Goal: Task Accomplishment & Management: Manage account settings

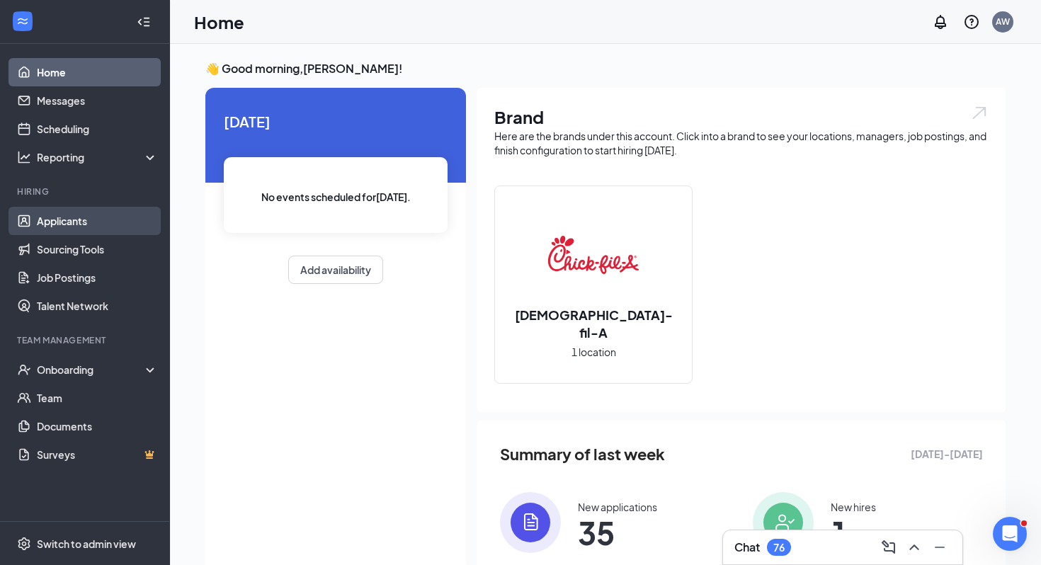
click at [84, 220] on link "Applicants" at bounding box center [97, 221] width 121 height 28
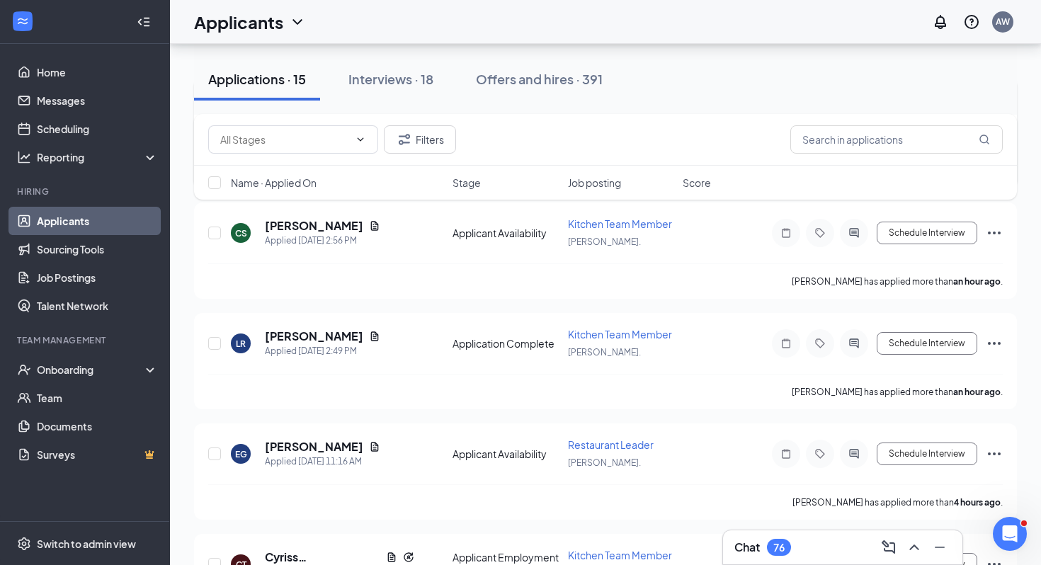
scroll to position [198, 0]
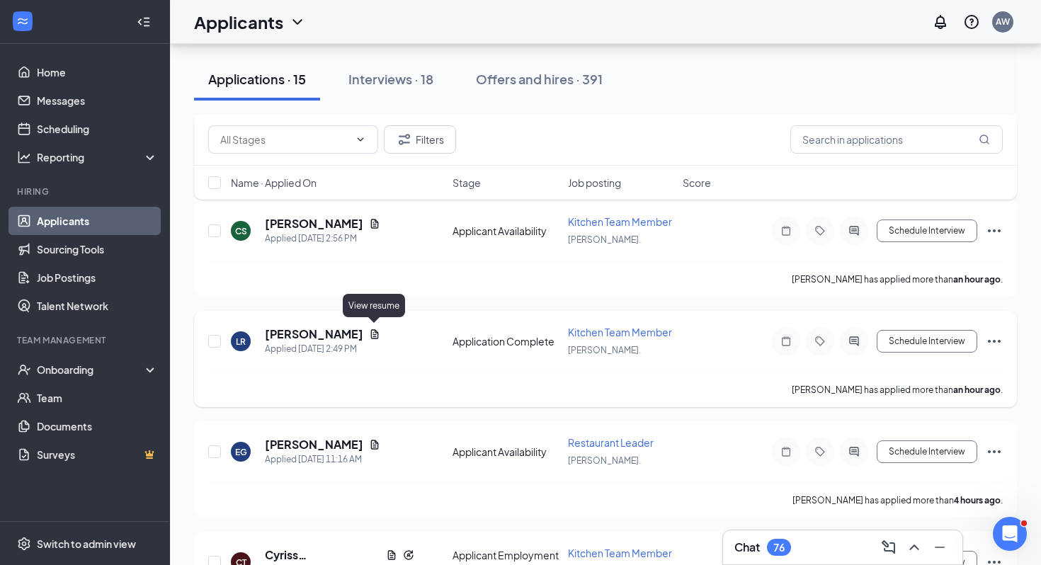
click at [369, 329] on icon "Document" at bounding box center [374, 334] width 11 height 11
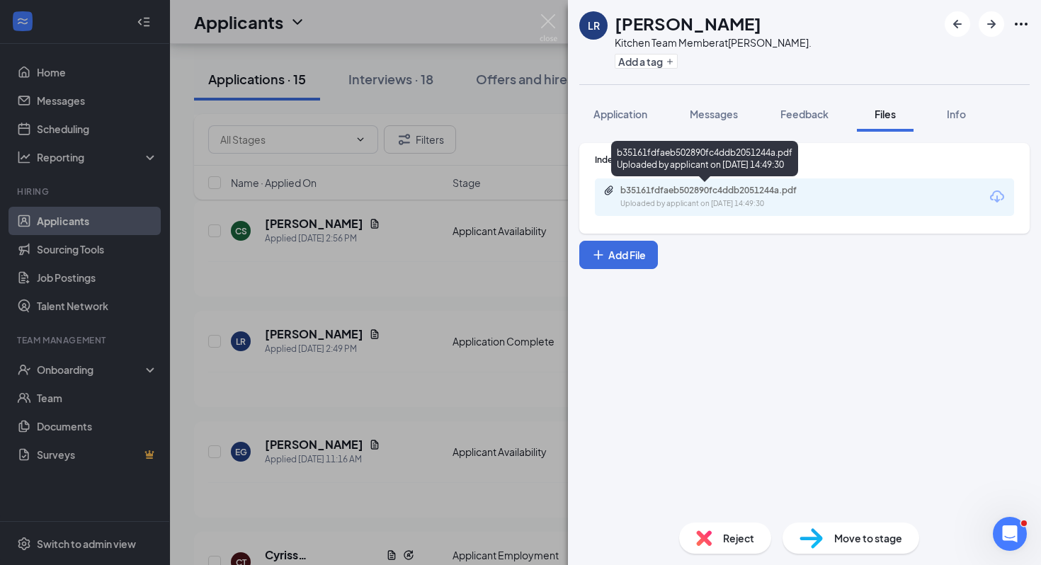
click at [667, 195] on div "b35161fdfaeb502890fc4ddb2051244a.pdf" at bounding box center [720, 190] width 198 height 11
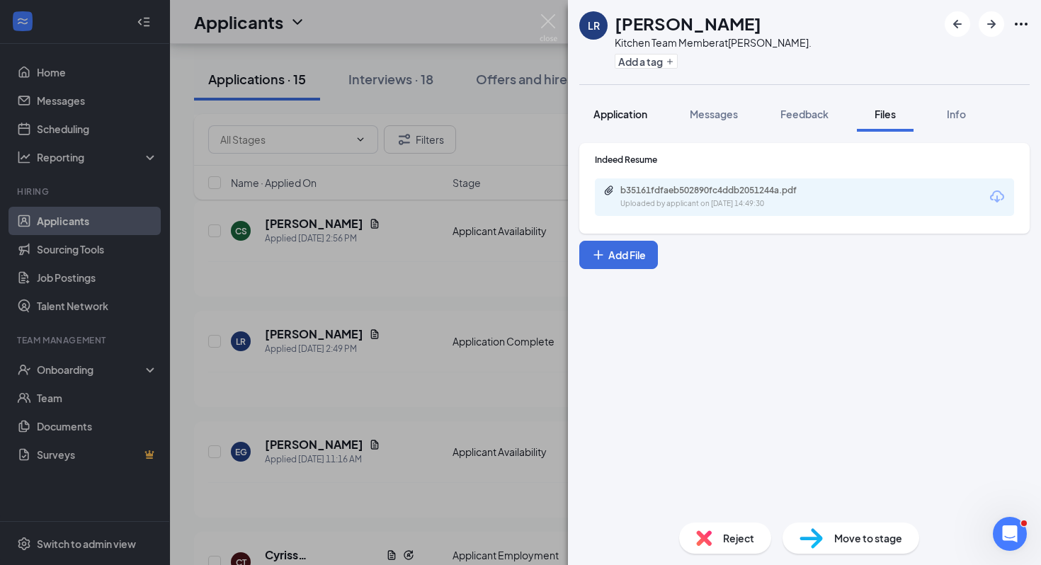
click at [625, 108] on span "Application" at bounding box center [621, 114] width 54 height 13
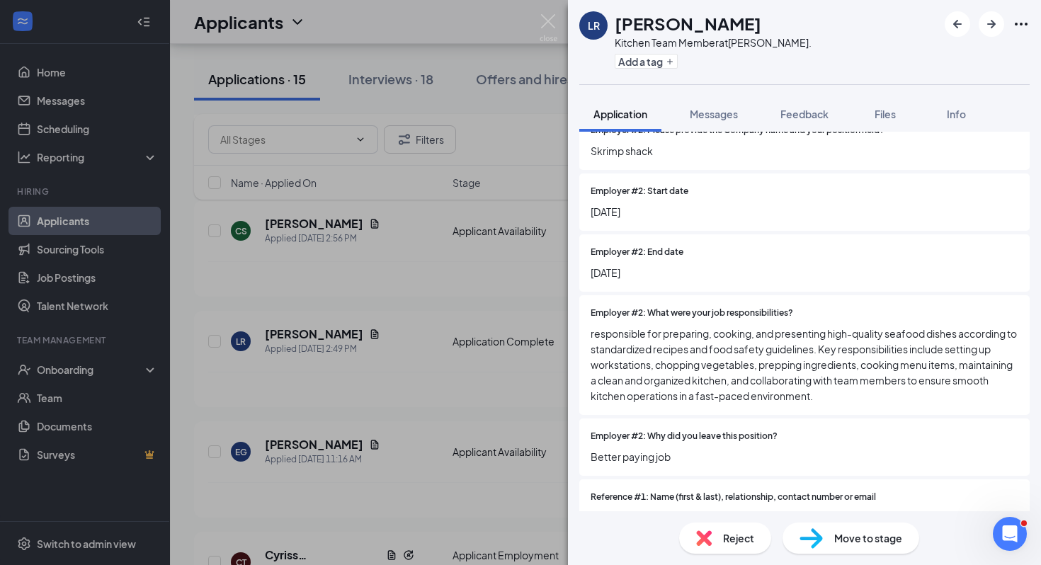
scroll to position [1660, 0]
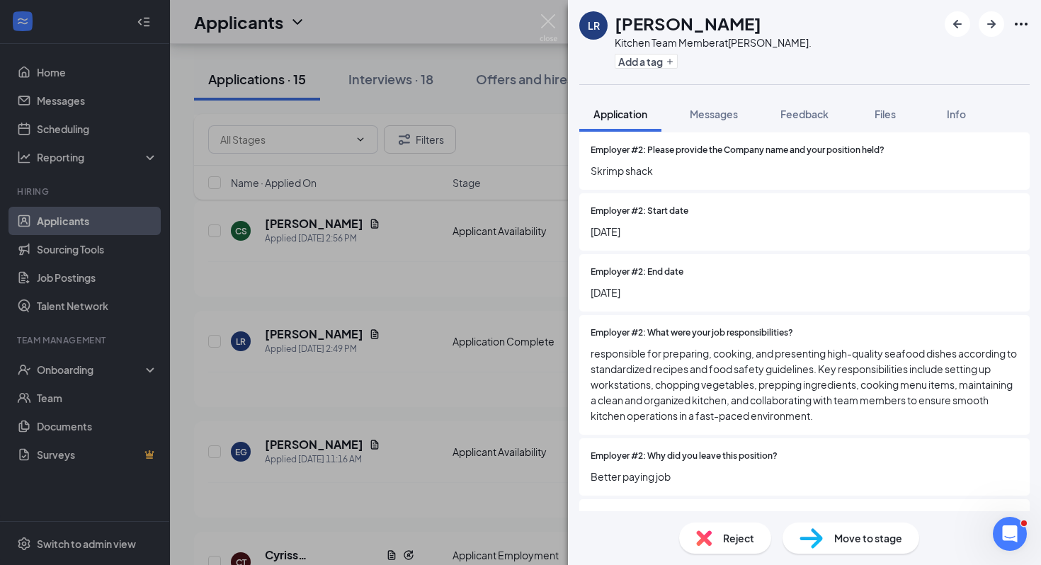
click at [475, 361] on div "LR [PERSON_NAME] Kitchen Team Member at [PERSON_NAME][GEOGRAPHIC_DATA]. Add a t…" at bounding box center [520, 282] width 1041 height 565
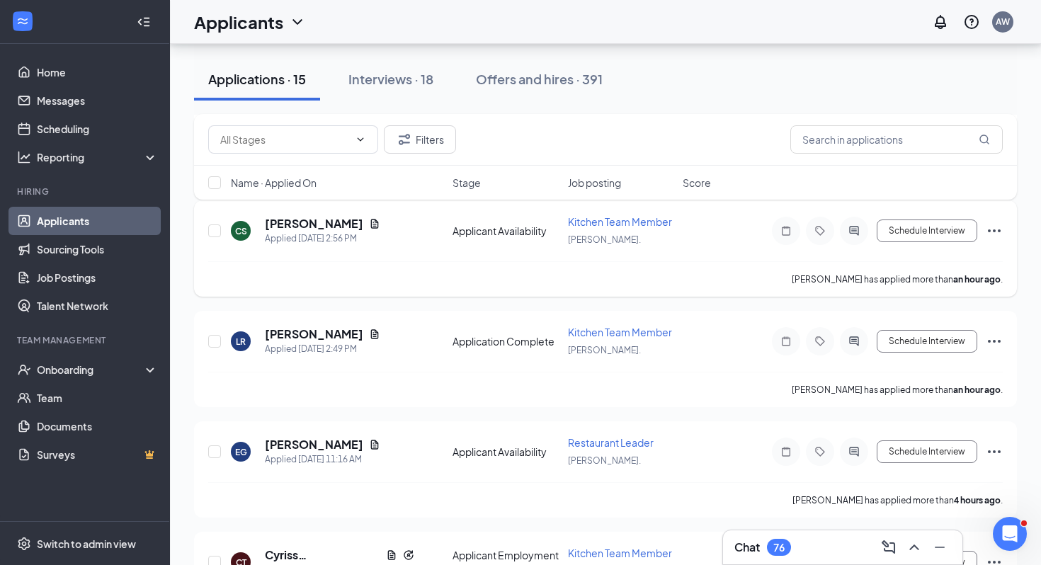
click at [369, 227] on icon "Document" at bounding box center [374, 223] width 11 height 11
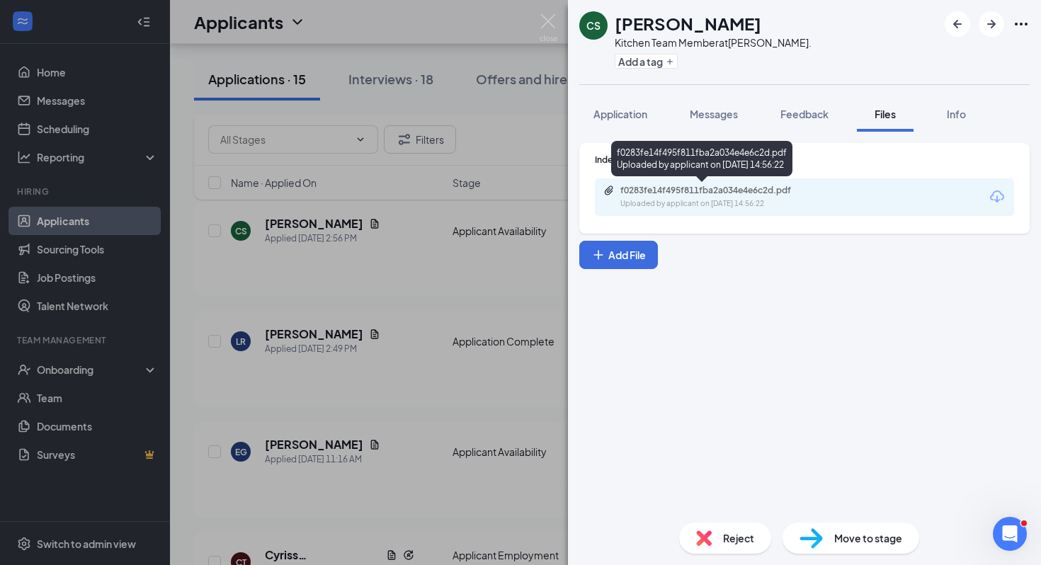
click at [683, 188] on div "f0283fe14f495f811fba2a034e4e6c2d.pdf" at bounding box center [720, 190] width 198 height 11
click at [478, 225] on div "CS [PERSON_NAME] Kitchen Team Member at [PERSON_NAME][GEOGRAPHIC_DATA]. Add a t…" at bounding box center [520, 282] width 1041 height 565
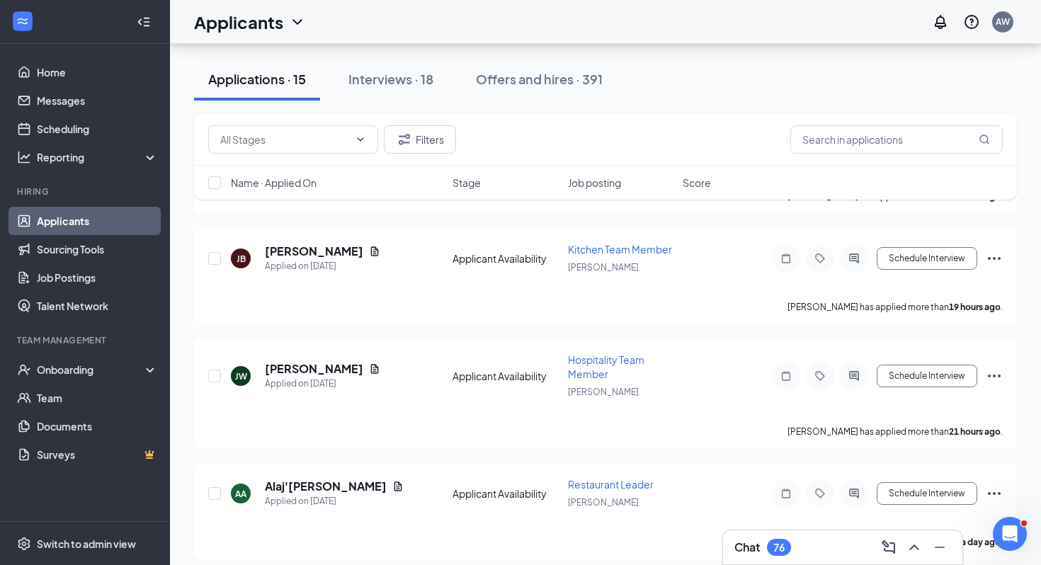
scroll to position [1396, 0]
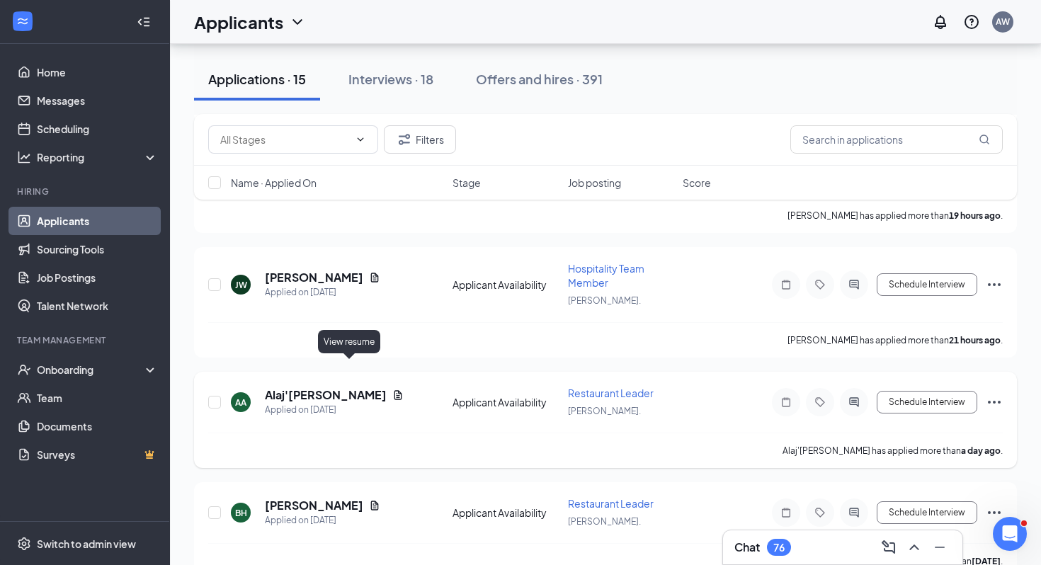
click at [392, 390] on icon "Document" at bounding box center [397, 395] width 11 height 11
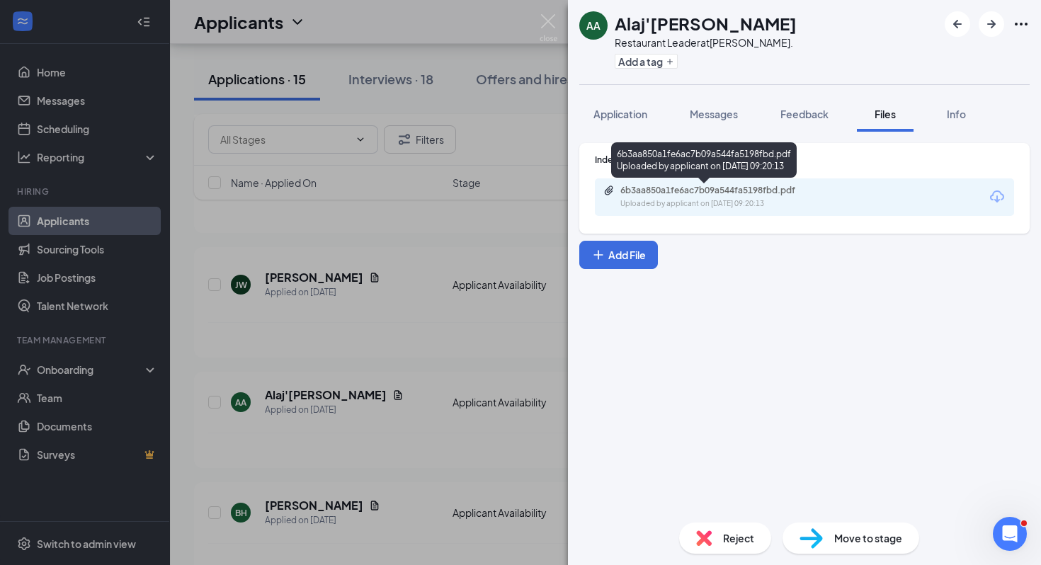
click at [735, 191] on div "6b3aa850a1fe6ac7b09a544fa5198fbd.pdf" at bounding box center [720, 190] width 198 height 11
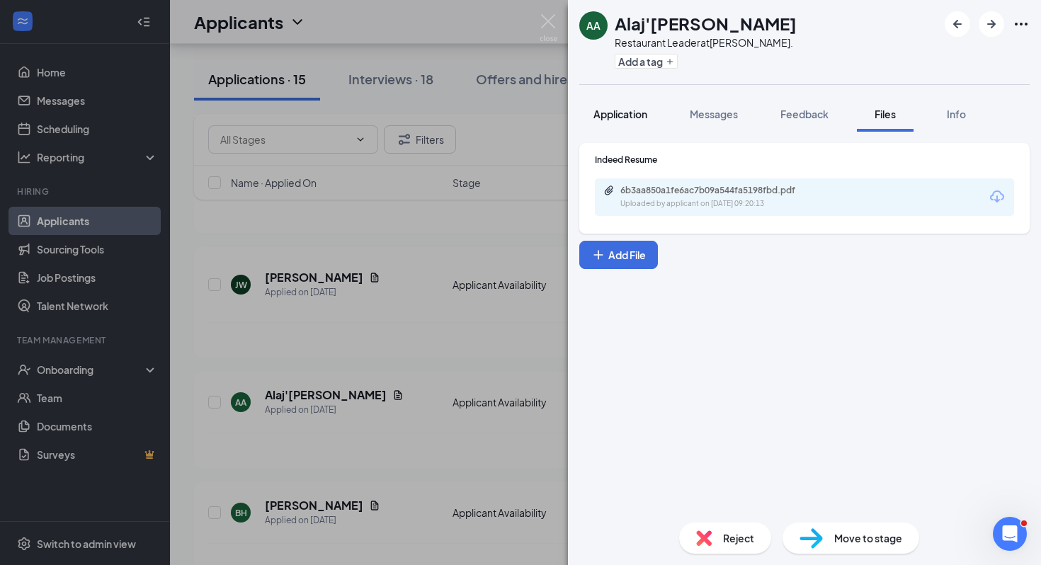
click at [646, 113] on span "Application" at bounding box center [621, 114] width 54 height 13
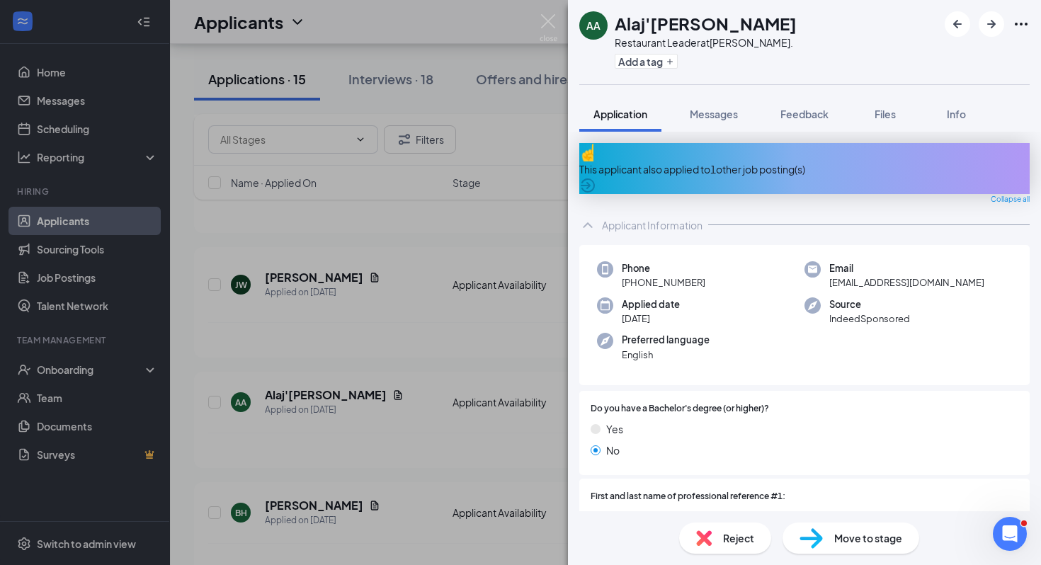
click at [701, 137] on div "This applicant also applied to 1 other job posting(s) Collapse all Applicant In…" at bounding box center [804, 322] width 473 height 380
click at [695, 162] on div "This applicant also applied to 1 other job posting(s)" at bounding box center [805, 170] width 451 height 16
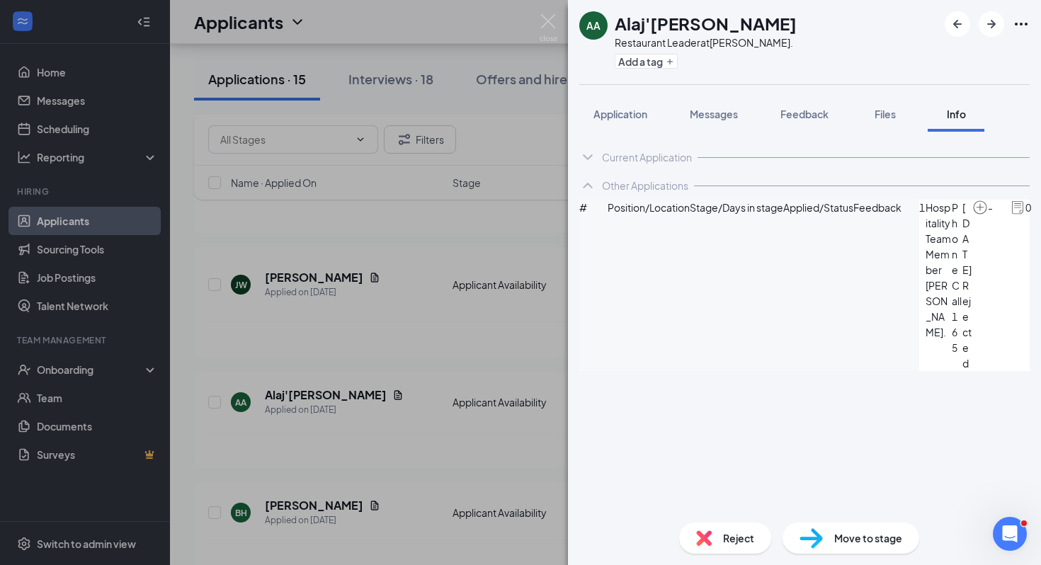
click at [1010, 215] on img at bounding box center [1018, 208] width 16 height 16
drag, startPoint x: 619, startPoint y: 19, endPoint x: 738, endPoint y: 19, distance: 119.7
click at [738, 19] on div "Alaj'[PERSON_NAME]" at bounding box center [706, 23] width 182 height 24
copy h1 "Alaj'[PERSON_NAME]"
click at [235, 124] on div "[PERSON_NAME]'[PERSON_NAME] Restaurant Leader at [PERSON_NAME][GEOGRAPHIC_DATA]…" at bounding box center [520, 282] width 1041 height 565
